Goal: Task Accomplishment & Management: Manage account settings

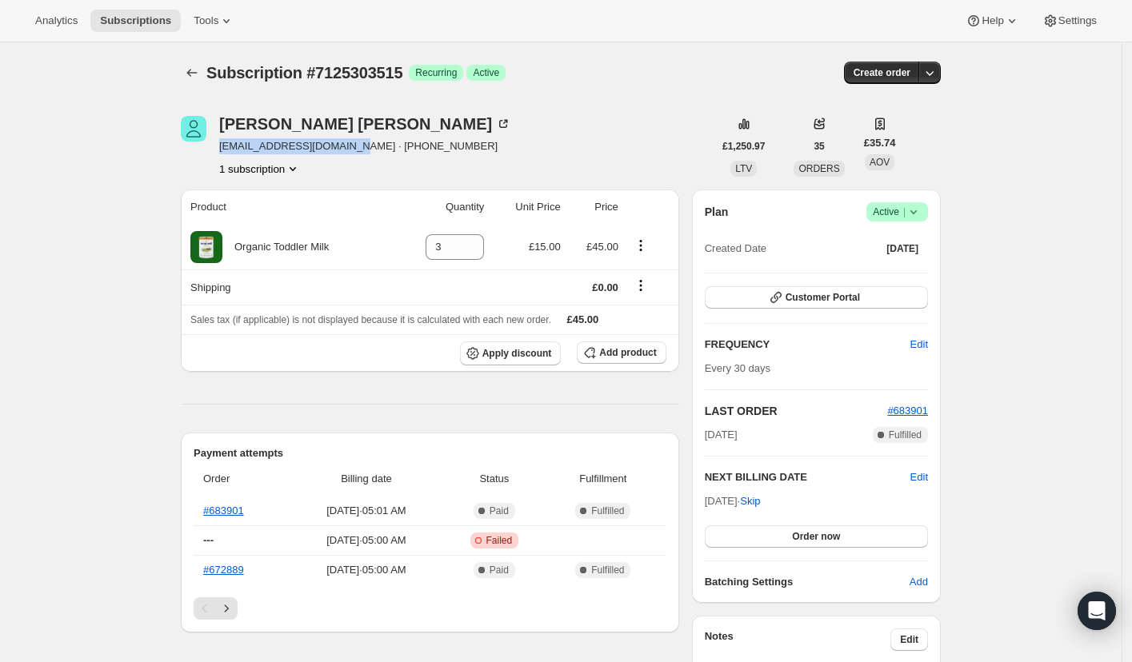
drag, startPoint x: 357, startPoint y: 149, endPoint x: 222, endPoint y: 150, distance: 134.4
click at [222, 150] on div "[PERSON_NAME] [PERSON_NAME][EMAIL_ADDRESS][DOMAIN_NAME] · [PHONE_NUMBER] 1 subs…" at bounding box center [447, 146] width 532 height 61
copy span "[EMAIL_ADDRESS][DOMAIN_NAME]"
click at [919, 475] on span "Edit" at bounding box center [920, 478] width 18 height 16
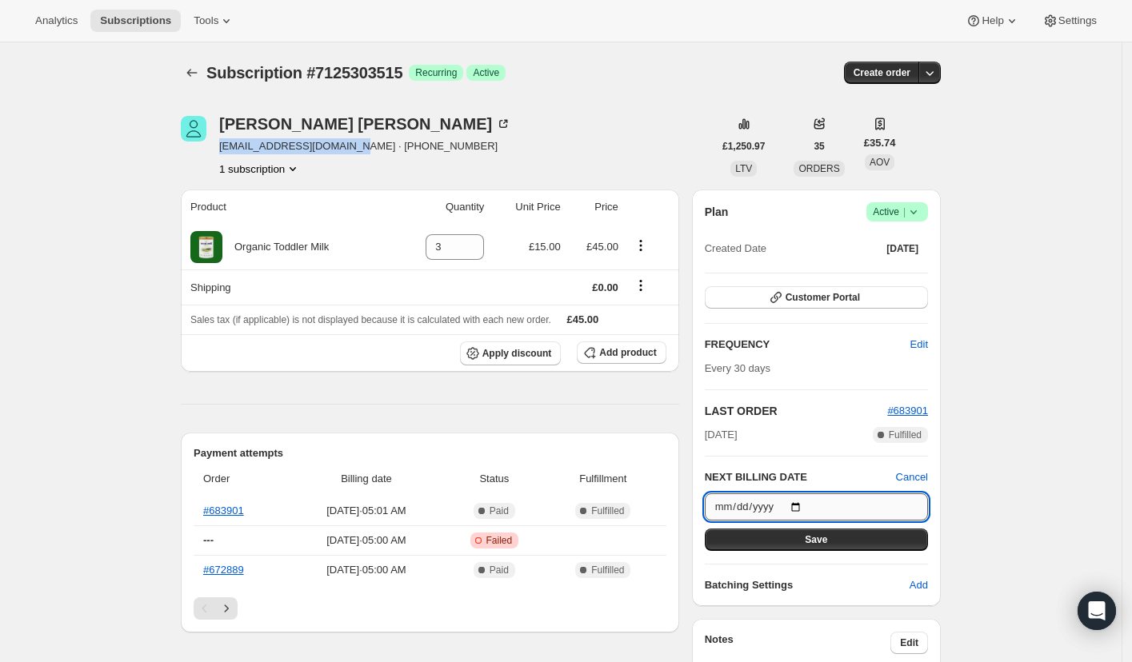
click at [803, 507] on input "[DATE]" at bounding box center [816, 507] width 223 height 27
type input "[DATE]"
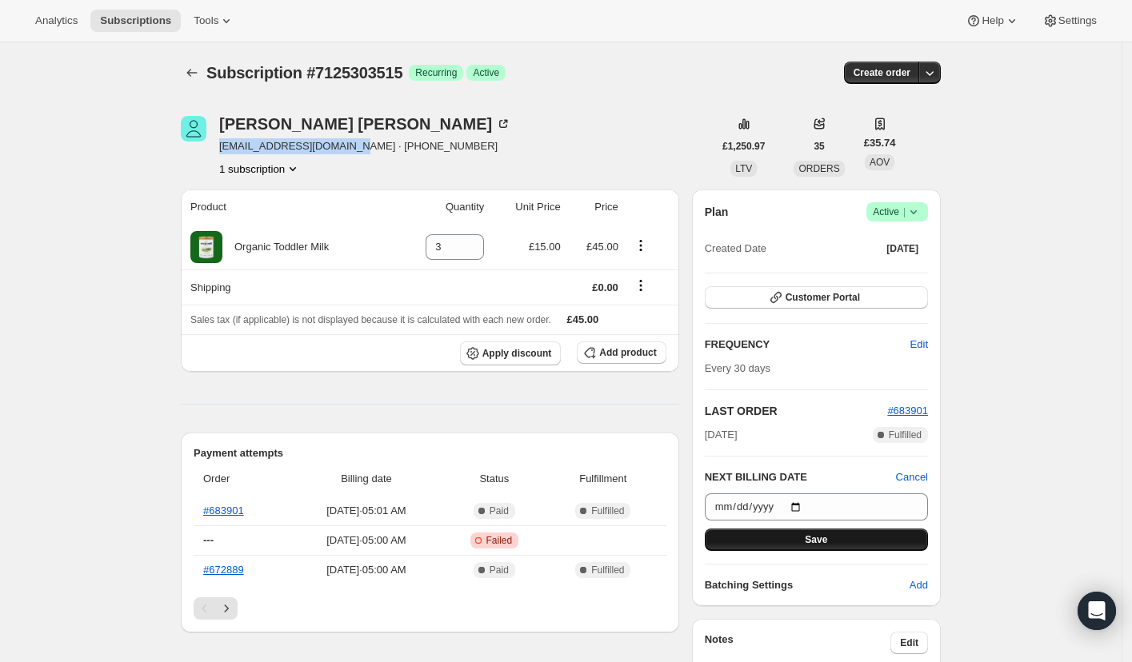
click at [760, 539] on button "Save" at bounding box center [816, 540] width 223 height 22
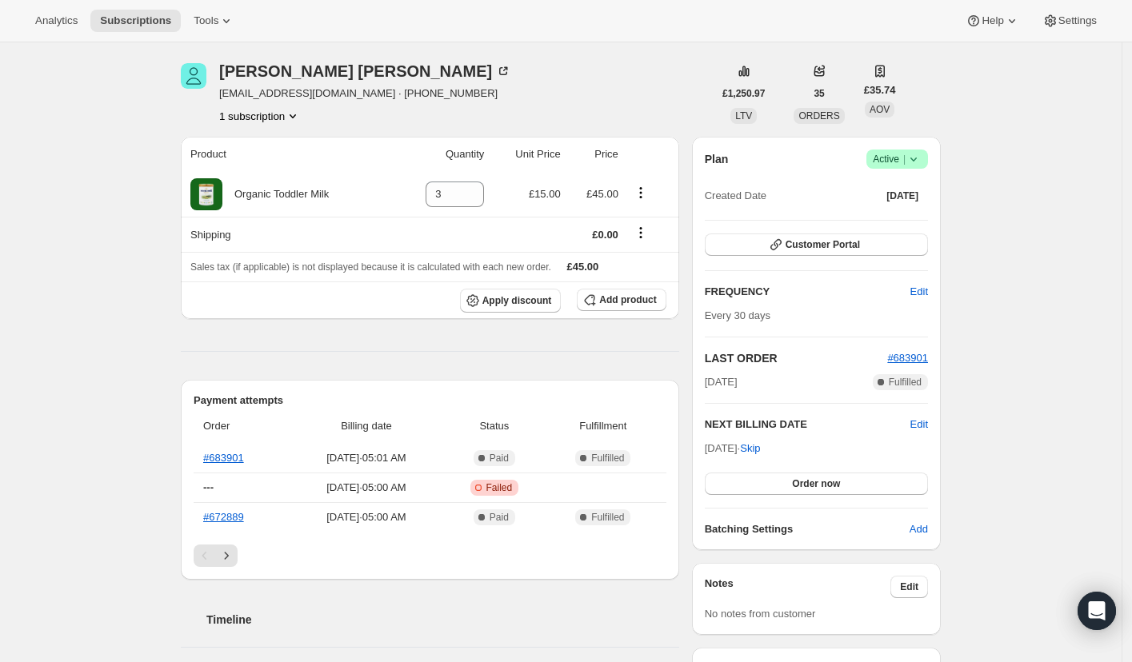
scroll to position [34, 0]
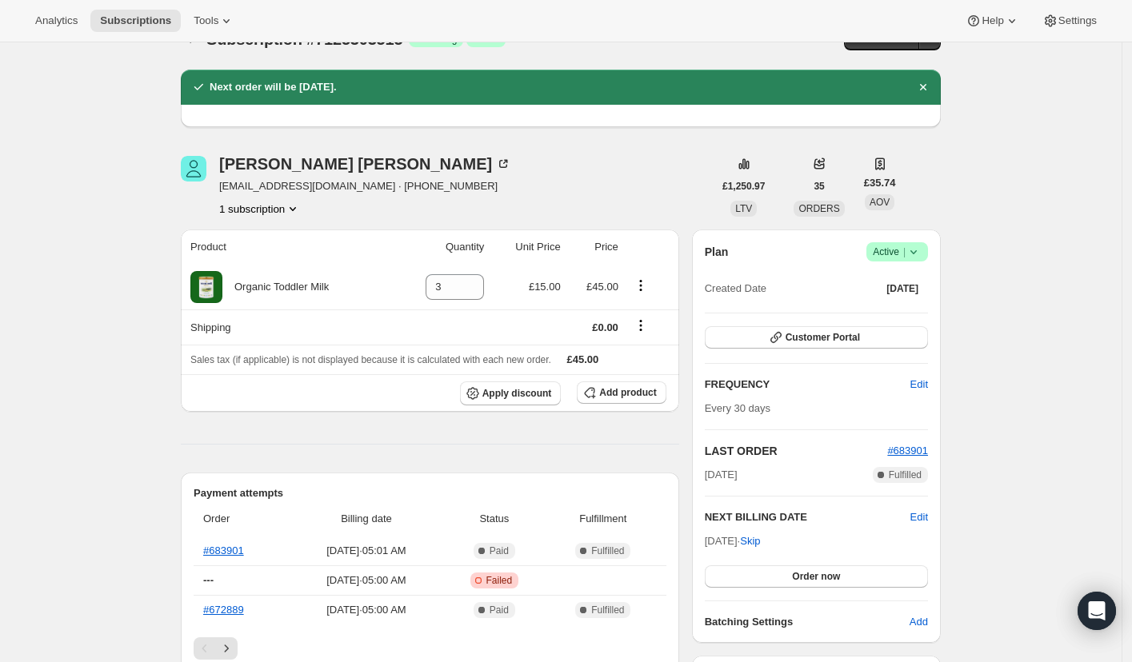
click at [79, 259] on div "Subscription #7125303515. This page is ready Subscription #7125303515 Success R…" at bounding box center [561, 670] width 1122 height 1323
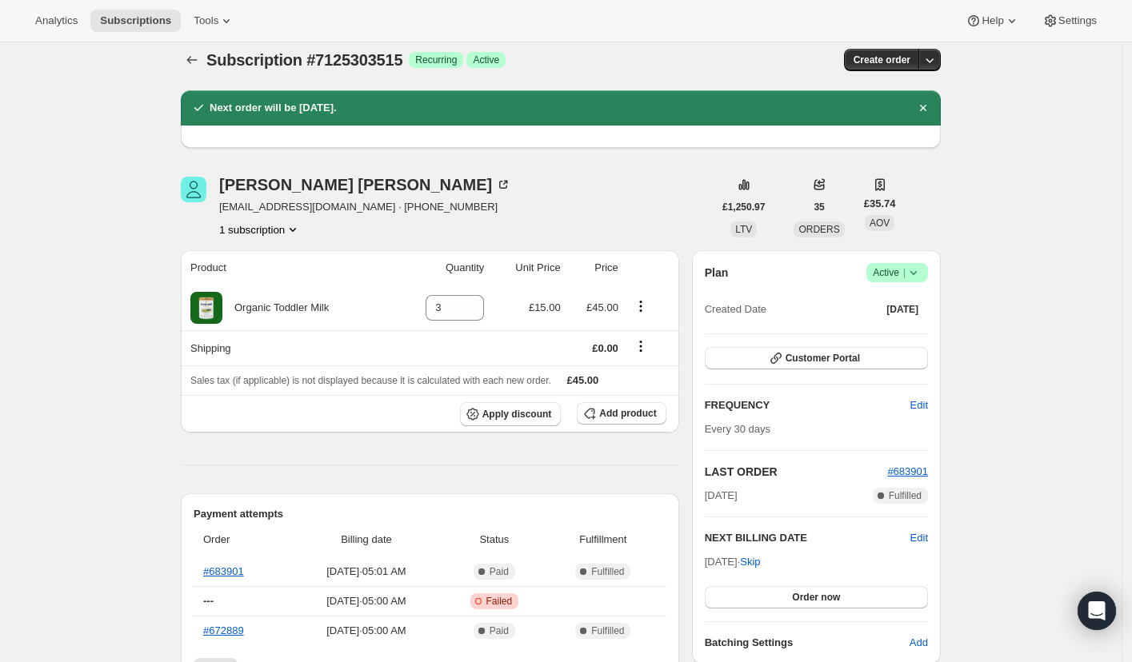
scroll to position [0, 0]
